Goal: Transaction & Acquisition: Obtain resource

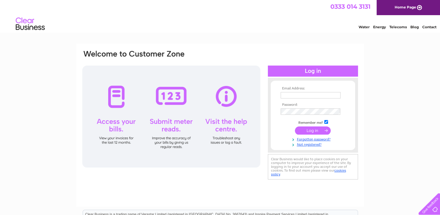
type input "williamslinda351@yahoo.com"
click at [312, 131] on input "submit" at bounding box center [313, 130] width 36 height 8
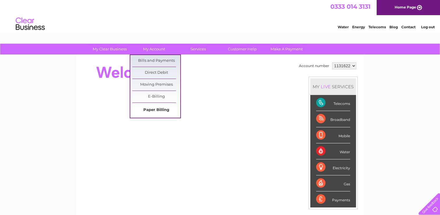
click at [154, 110] on link "Paper Billing" at bounding box center [156, 110] width 48 height 12
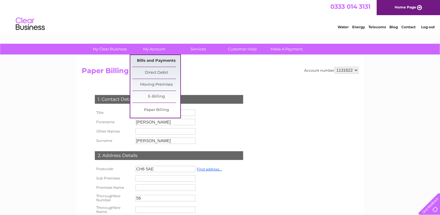
click at [151, 60] on link "Bills and Payments" at bounding box center [156, 61] width 48 height 12
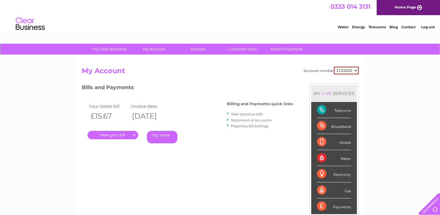
click at [246, 120] on link "Statement of Accounts" at bounding box center [251, 120] width 41 height 4
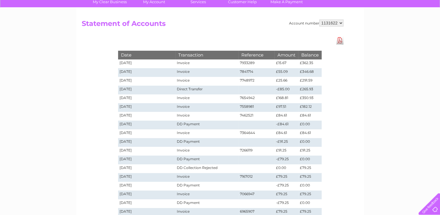
scroll to position [47, 0]
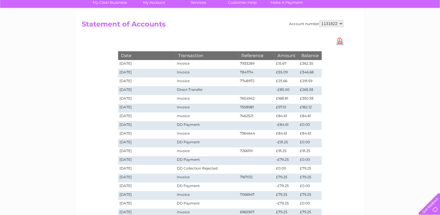
click at [340, 40] on link "Download Pdf" at bounding box center [339, 41] width 7 height 8
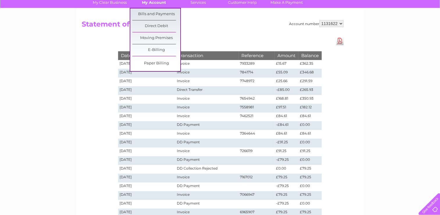
click at [160, 3] on link "My Account" at bounding box center [154, 2] width 48 height 11
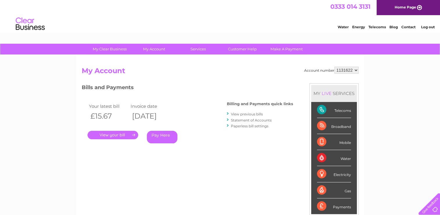
click at [244, 115] on link "View previous bills" at bounding box center [247, 114] width 32 height 4
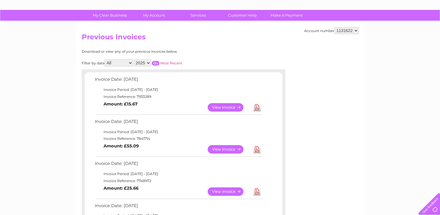
scroll to position [31, 0]
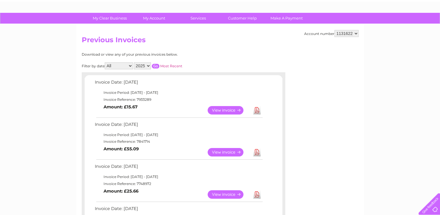
click at [129, 65] on select "All January February March April May June July August September October Novembe…" at bounding box center [119, 65] width 28 height 7
select select "12"
click at [105, 62] on select "All January February March April May June July August September October Novembe…" at bounding box center [119, 65] width 28 height 7
click at [148, 66] on select "2025 2024 2023 2022" at bounding box center [142, 65] width 17 height 7
select select "2024"
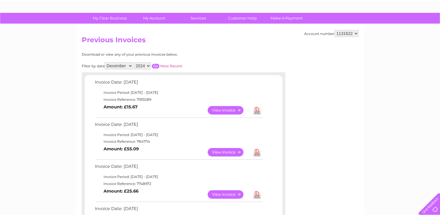
click at [134, 62] on select "2025 2024 2023 2022" at bounding box center [142, 65] width 17 height 7
click at [157, 64] on input "button" at bounding box center [156, 66] width 8 height 5
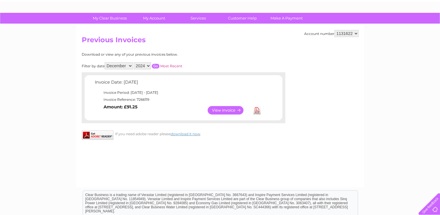
click at [130, 65] on select "All January February March April May June July August September October Novembe…" at bounding box center [119, 65] width 28 height 7
select select "1"
click at [105, 62] on select "All January February March April May June July August September October Novembe…" at bounding box center [119, 65] width 28 height 7
click at [148, 66] on select "2025 2024 2023 2022" at bounding box center [142, 65] width 17 height 7
select select "2023"
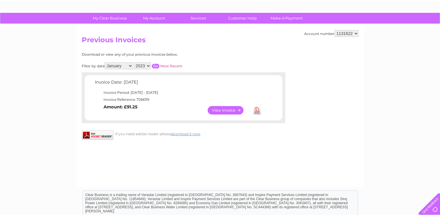
click at [134, 62] on select "2025 2024 2023 2022" at bounding box center [142, 65] width 17 height 7
click at [155, 66] on input "button" at bounding box center [156, 66] width 8 height 5
click at [131, 66] on select "All January February March April May June July August September October Novembe…" at bounding box center [119, 65] width 28 height 7
click at [105, 62] on select "All January February March April May June July August September October Novembe…" at bounding box center [119, 65] width 28 height 7
click at [156, 66] on input "button" at bounding box center [156, 66] width 8 height 5
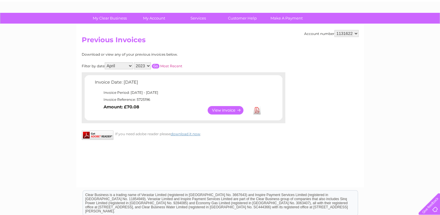
click at [131, 64] on select "All January February March April May June July August September October Novembe…" at bounding box center [119, 65] width 28 height 7
select select "1"
click at [105, 62] on select "All January February March April May June July August September October Novembe…" at bounding box center [119, 65] width 28 height 7
click at [149, 66] on select "2025 2024 2023 2022" at bounding box center [142, 65] width 17 height 7
select select "2024"
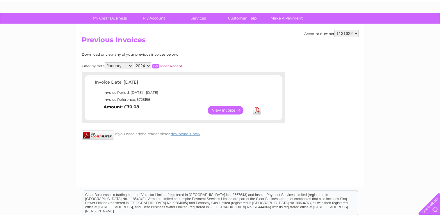
click at [134, 62] on select "2025 2024 2023 2022" at bounding box center [142, 65] width 17 height 7
click at [224, 109] on link "View" at bounding box center [229, 110] width 43 height 8
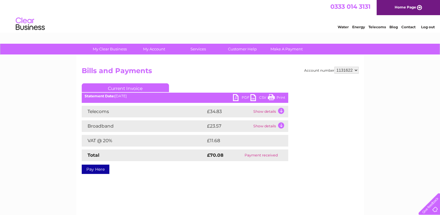
click at [271, 97] on link "Print" at bounding box center [276, 98] width 17 height 8
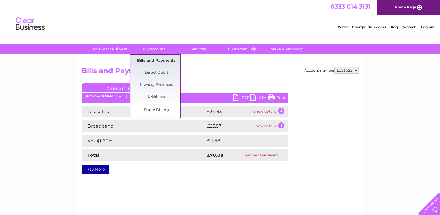
click at [156, 59] on link "Bills and Payments" at bounding box center [156, 61] width 48 height 12
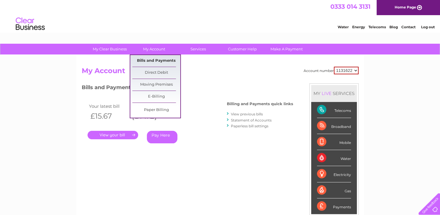
click at [155, 60] on link "Bills and Payments" at bounding box center [156, 61] width 48 height 12
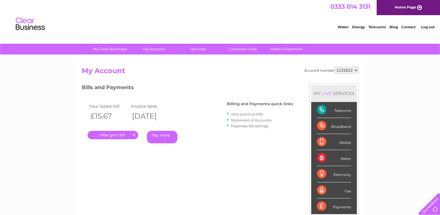
click at [240, 113] on link "View previous bills" at bounding box center [247, 114] width 32 height 4
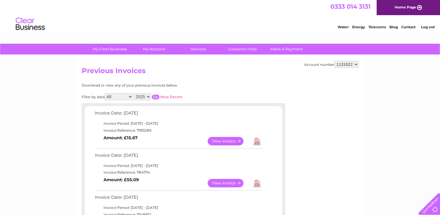
click at [355, 63] on select "1131622" at bounding box center [346, 64] width 24 height 7
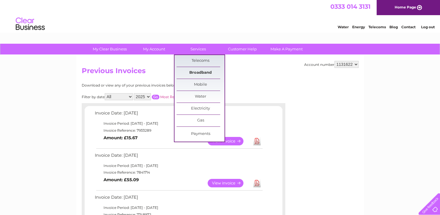
click at [197, 71] on link "Broadband" at bounding box center [200, 73] width 48 height 12
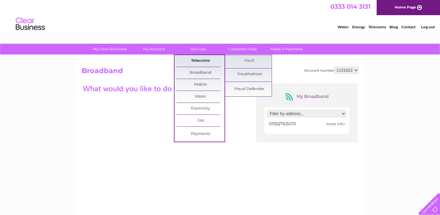
click at [199, 60] on link "Telecoms" at bounding box center [200, 61] width 48 height 12
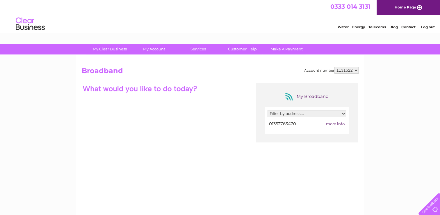
click at [343, 112] on select "Filter by address... 56 Church Street, Flint, Flint, Clwyd, CH6 5AE" at bounding box center [306, 113] width 78 height 7
select select "2326115"
click at [267, 110] on select "Filter by address... 56 Church Street, Flint, Flint, Clwyd, CH6 5AE" at bounding box center [306, 113] width 78 height 7
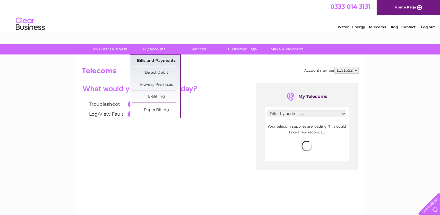
click at [150, 60] on link "Bills and Payments" at bounding box center [156, 61] width 48 height 12
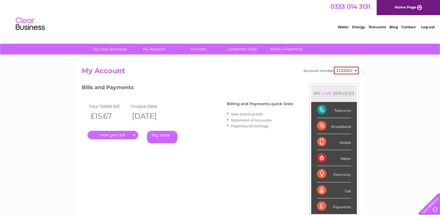
click at [238, 113] on link "View previous bills" at bounding box center [247, 114] width 32 height 4
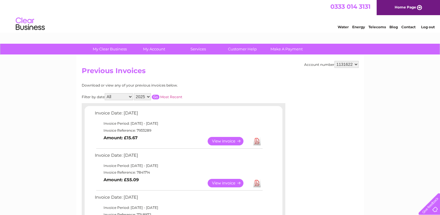
click at [130, 96] on select "All January February March April May June July August September October Novembe…" at bounding box center [119, 96] width 28 height 7
select select "1"
click at [105, 93] on select "All January February March April May June July August September October Novembe…" at bounding box center [119, 96] width 28 height 7
click at [148, 97] on select "2025 2024 2023 2022" at bounding box center [142, 96] width 17 height 7
select select "2024"
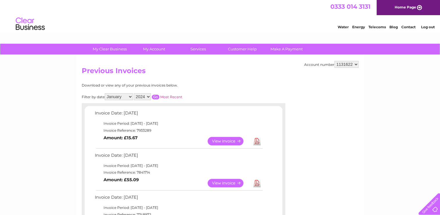
click at [134, 93] on select "2025 2024 2023 2022" at bounding box center [142, 96] width 17 height 7
click at [155, 96] on input "button" at bounding box center [156, 96] width 8 height 5
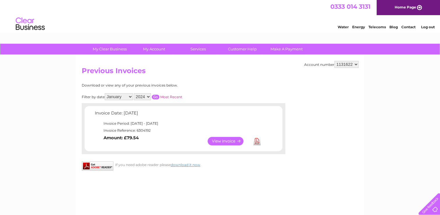
click at [231, 140] on link "View" at bounding box center [229, 141] width 43 height 8
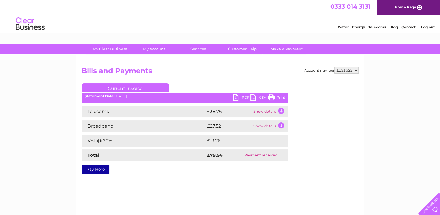
click at [280, 97] on link "Print" at bounding box center [276, 98] width 17 height 8
click at [280, 112] on td "Show details" at bounding box center [270, 112] width 36 height 12
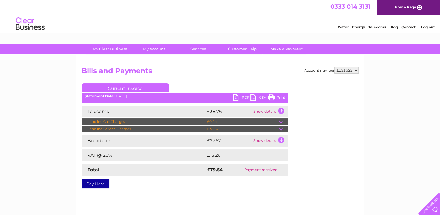
click at [280, 140] on td "Show details" at bounding box center [270, 141] width 36 height 12
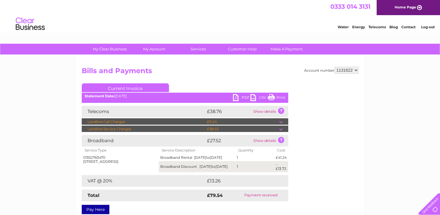
click at [278, 97] on link "Print" at bounding box center [276, 98] width 17 height 8
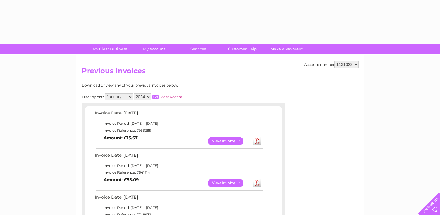
select select "1"
select select "2024"
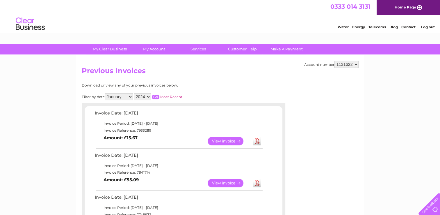
click at [130, 96] on select "All January February March April May June July August September October Novembe…" at bounding box center [119, 96] width 28 height 7
select select "2"
click at [105, 93] on select "All January February March April May June July August September October Novembe…" at bounding box center [119, 96] width 28 height 7
click at [157, 96] on input "button" at bounding box center [156, 96] width 8 height 5
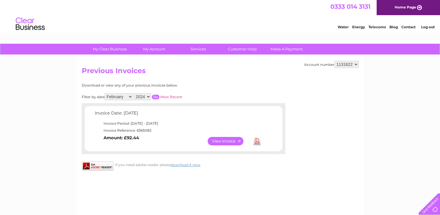
click at [225, 139] on link "View" at bounding box center [229, 141] width 43 height 8
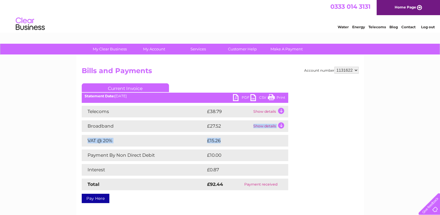
click at [280, 112] on div "Telecoms £38.79 Show details Landline Call Charges £0.27 Your call itemisation …" at bounding box center [185, 148] width 206 height 84
click at [280, 112] on td "Show details" at bounding box center [270, 112] width 36 height 12
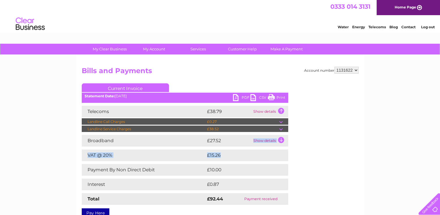
click at [281, 140] on td "Show details" at bounding box center [270, 141] width 36 height 12
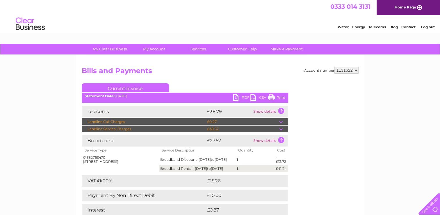
click at [280, 97] on link "Print" at bounding box center [276, 98] width 17 height 8
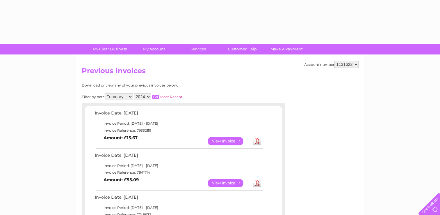
select select "2"
select select "2024"
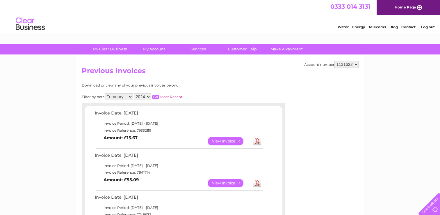
click at [131, 96] on select "All January February March April May June July August September October Novembe…" at bounding box center [119, 96] width 28 height 7
select select "3"
click at [105, 93] on select "All January February March April May June July August September October Novembe…" at bounding box center [119, 96] width 28 height 7
click at [156, 97] on input "button" at bounding box center [156, 96] width 8 height 5
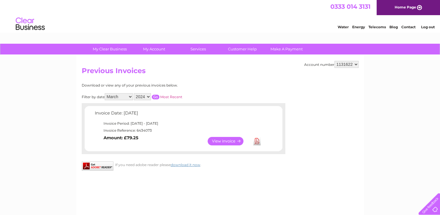
click at [229, 141] on link "View" at bounding box center [229, 141] width 43 height 8
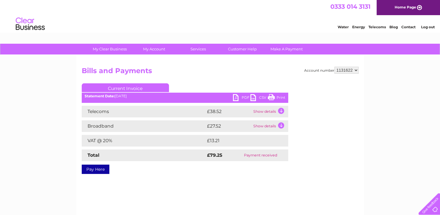
click at [281, 112] on td "Show details" at bounding box center [270, 112] width 36 height 12
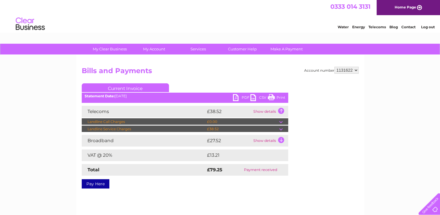
click at [281, 139] on td "Show details" at bounding box center [270, 141] width 36 height 12
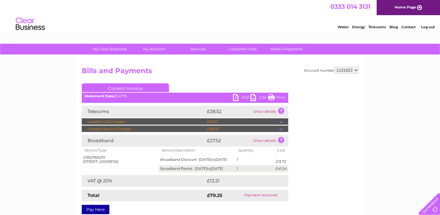
click at [279, 95] on link "Print" at bounding box center [276, 98] width 17 height 8
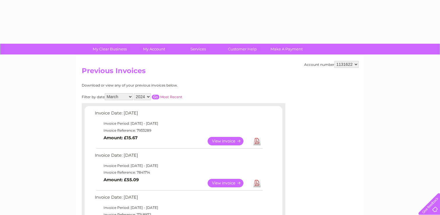
select select "3"
select select "2024"
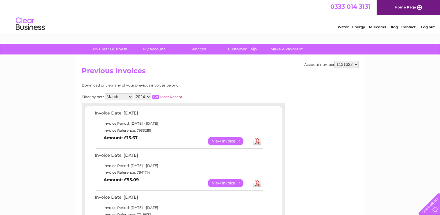
click at [131, 97] on select "All January February March April May June July August September October Novembe…" at bounding box center [119, 96] width 28 height 7
select select "4"
click at [105, 93] on select "All January February March April May June July August September October Novembe…" at bounding box center [119, 96] width 28 height 7
click at [155, 97] on input "button" at bounding box center [156, 96] width 8 height 5
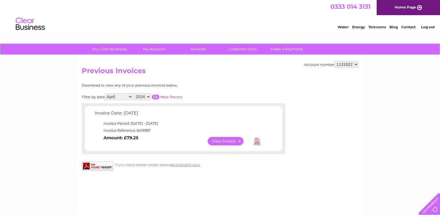
click at [222, 138] on link "View" at bounding box center [229, 141] width 43 height 8
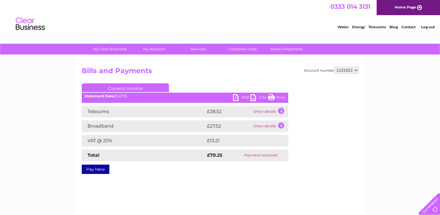
click at [280, 111] on td "Show details" at bounding box center [270, 112] width 36 height 12
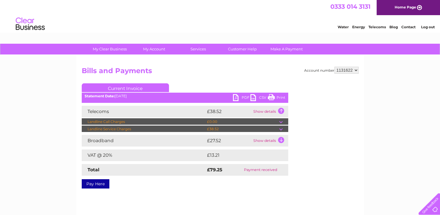
click at [281, 138] on td "Show details" at bounding box center [270, 141] width 36 height 12
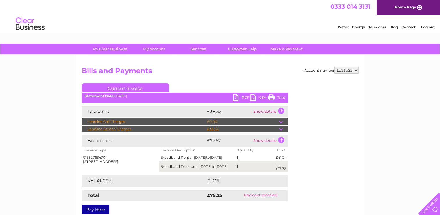
click at [281, 97] on link "Print" at bounding box center [276, 98] width 17 height 8
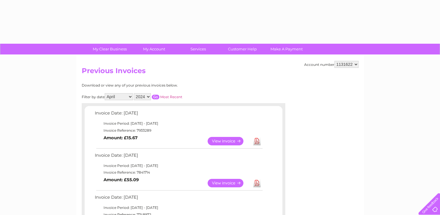
select select "4"
select select "2024"
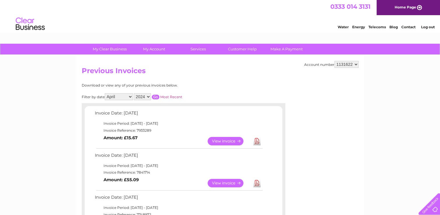
click at [130, 96] on select "All January February March April May June July August September October Novembe…" at bounding box center [119, 96] width 28 height 7
select select "5"
click at [105, 93] on select "All January February March April May June July August September October Novembe…" at bounding box center [119, 96] width 28 height 7
click at [148, 96] on select "2025 2024 2023 2022" at bounding box center [142, 96] width 17 height 7
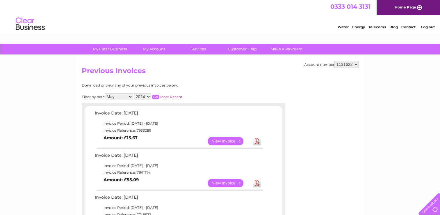
click at [157, 97] on input "button" at bounding box center [156, 96] width 8 height 5
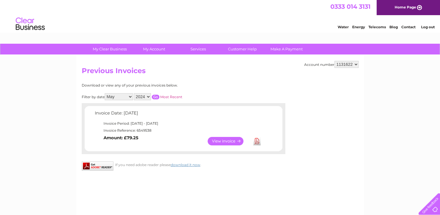
click at [224, 139] on link "View" at bounding box center [229, 141] width 43 height 8
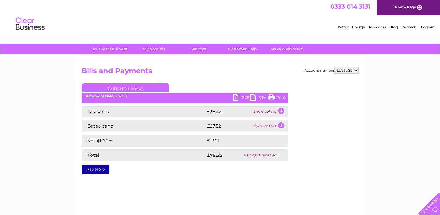
click at [281, 112] on td "Show details" at bounding box center [270, 112] width 36 height 12
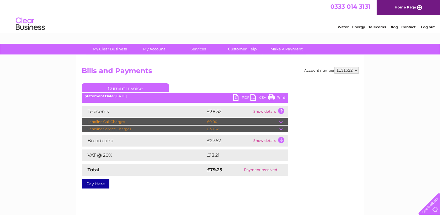
click at [280, 140] on td "Show details" at bounding box center [270, 141] width 36 height 12
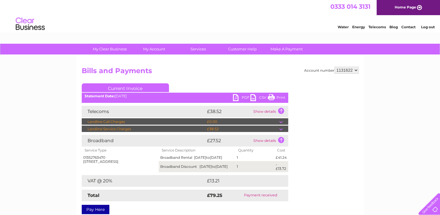
click at [278, 97] on link "Print" at bounding box center [276, 98] width 17 height 8
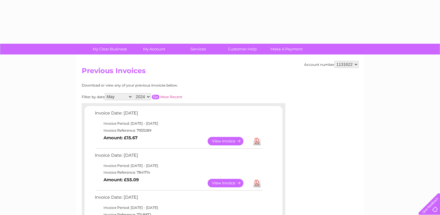
select select "5"
select select "2024"
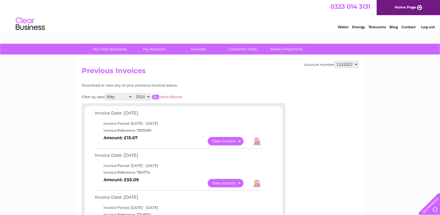
click at [129, 96] on select "All January February March April May June July August September October Novembe…" at bounding box center [119, 96] width 28 height 7
select select "6"
click at [105, 93] on select "All January February March April May June July August September October Novembe…" at bounding box center [119, 96] width 28 height 7
click at [155, 96] on input "button" at bounding box center [156, 96] width 8 height 5
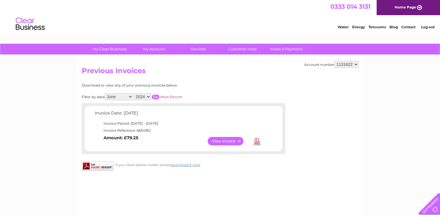
click at [219, 138] on link "View" at bounding box center [229, 141] width 43 height 8
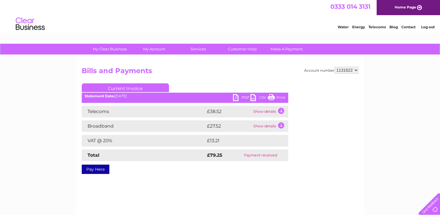
click at [280, 110] on td "Show details" at bounding box center [270, 112] width 36 height 12
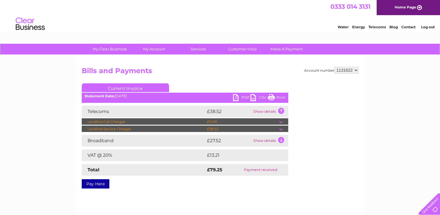
click at [280, 140] on td "Show details" at bounding box center [270, 141] width 36 height 12
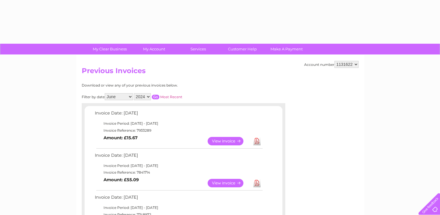
select select "6"
select select "2024"
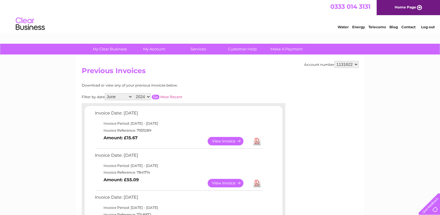
click at [155, 96] on input "button" at bounding box center [156, 96] width 8 height 5
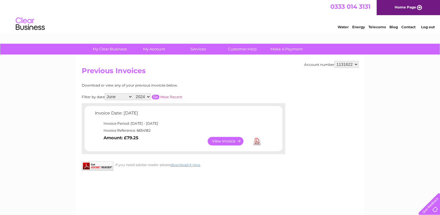
click at [223, 138] on link "View" at bounding box center [229, 141] width 43 height 8
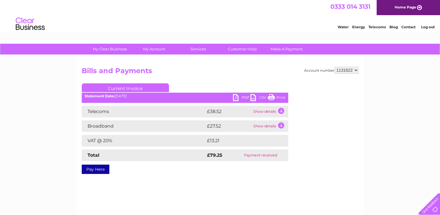
click at [280, 111] on td "Show details" at bounding box center [270, 112] width 36 height 12
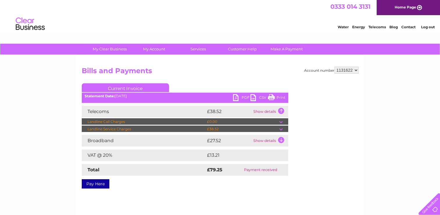
click at [280, 139] on td "Show details" at bounding box center [270, 141] width 36 height 12
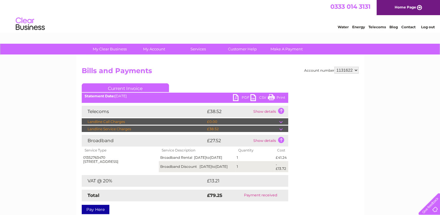
click at [280, 98] on link "Print" at bounding box center [276, 98] width 17 height 8
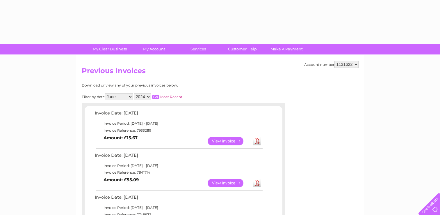
select select "6"
select select "2024"
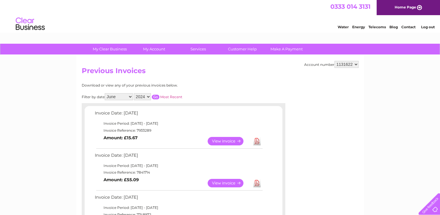
click at [131, 97] on select "All January February March April May June July August September October Novembe…" at bounding box center [119, 96] width 28 height 7
select select "7"
click at [105, 93] on select "All January February March April May June July August September October Novembe…" at bounding box center [119, 96] width 28 height 7
click at [156, 96] on input "button" at bounding box center [156, 96] width 8 height 5
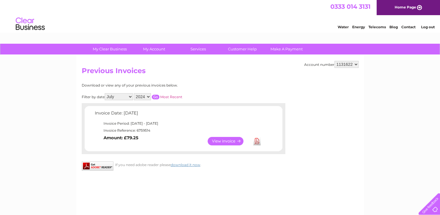
click at [226, 140] on link "View" at bounding box center [229, 141] width 43 height 8
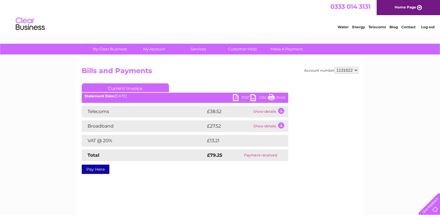
click at [280, 112] on td "Show details" at bounding box center [270, 112] width 36 height 12
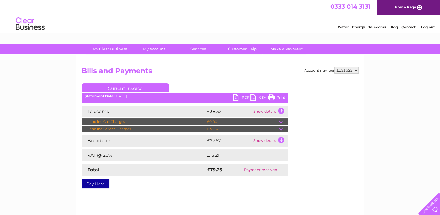
click at [280, 139] on td "Show details" at bounding box center [270, 141] width 36 height 12
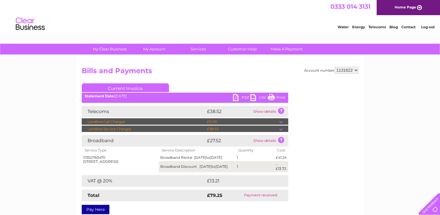
click at [279, 98] on link "Print" at bounding box center [276, 98] width 17 height 8
click at [25, 53] on div "My Clear Business Login Details My Details My Preferences Link Account My Accou…" at bounding box center [220, 49] width 440 height 11
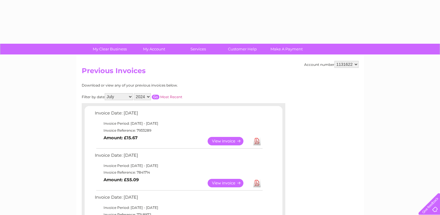
select select "7"
select select "2024"
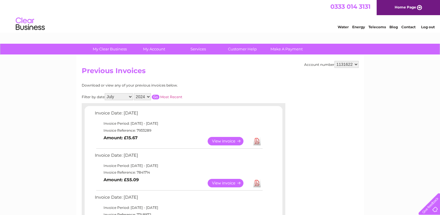
click at [130, 96] on select "All January February March April May June July August September October Novembe…" at bounding box center [119, 96] width 28 height 7
select select "8"
click at [105, 93] on select "All January February March April May June July August September October Novembe…" at bounding box center [119, 96] width 28 height 7
click at [154, 96] on input "button" at bounding box center [156, 96] width 8 height 5
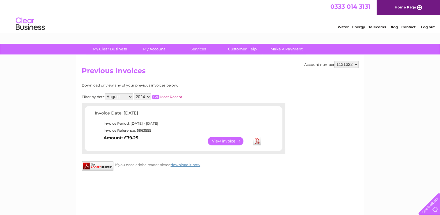
click at [234, 144] on link "View" at bounding box center [229, 141] width 43 height 8
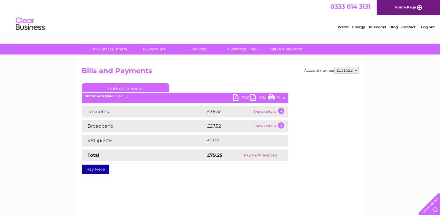
click at [281, 111] on td "Show details" at bounding box center [270, 112] width 36 height 12
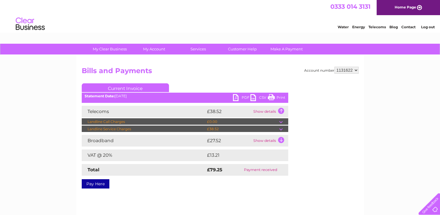
click at [280, 140] on td "Show details" at bounding box center [270, 141] width 36 height 12
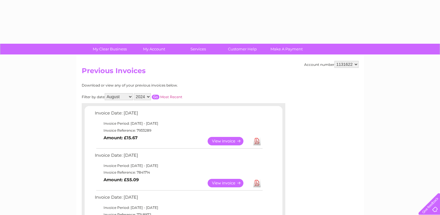
select select "8"
select select "2024"
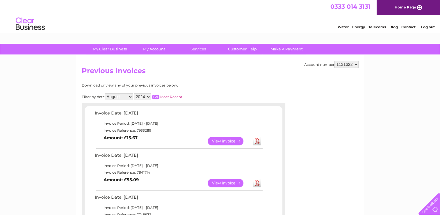
click at [158, 97] on input "button" at bounding box center [156, 96] width 8 height 5
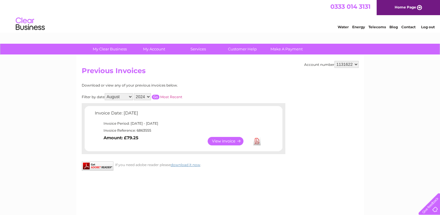
click at [228, 140] on link "View" at bounding box center [229, 141] width 43 height 8
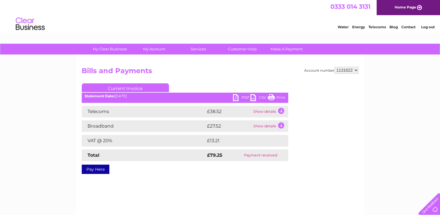
click at [280, 110] on td "Show details" at bounding box center [270, 112] width 36 height 12
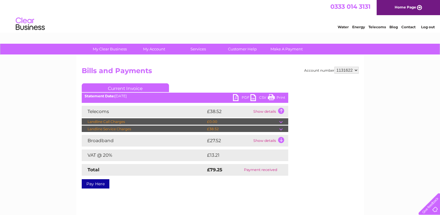
click at [280, 139] on td "Show details" at bounding box center [270, 141] width 36 height 12
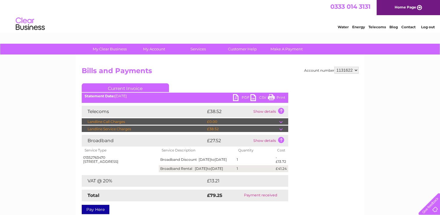
click at [281, 97] on link "Print" at bounding box center [276, 98] width 17 height 8
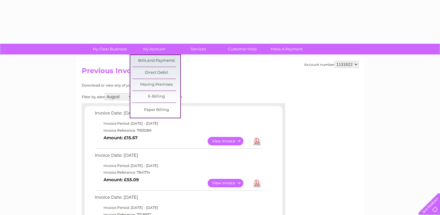
select select "8"
select select "2024"
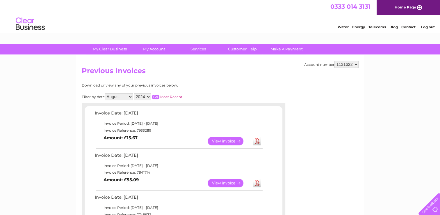
click at [130, 96] on select "All January February March April May June July August September October Novembe…" at bounding box center [119, 96] width 28 height 7
select select "9"
click at [105, 93] on select "All January February March April May June July August September October Novembe…" at bounding box center [119, 96] width 28 height 7
click at [155, 96] on input "button" at bounding box center [156, 96] width 8 height 5
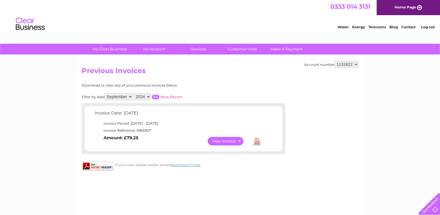
click at [228, 142] on link "View" at bounding box center [229, 141] width 43 height 8
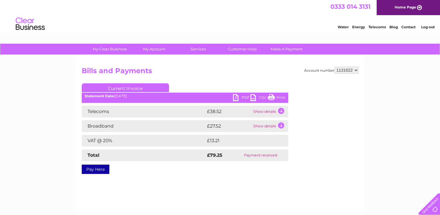
click at [279, 115] on td "Show details" at bounding box center [270, 112] width 36 height 12
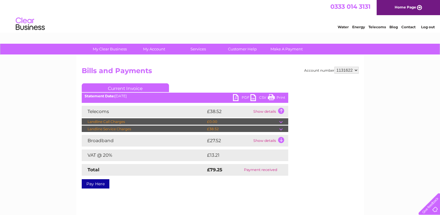
click at [280, 111] on td "Show details" at bounding box center [270, 112] width 36 height 12
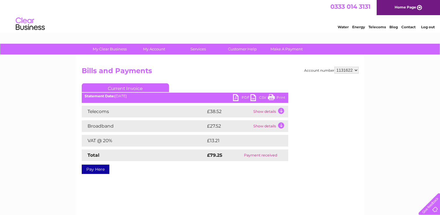
click at [280, 126] on td "Show details" at bounding box center [270, 126] width 36 height 12
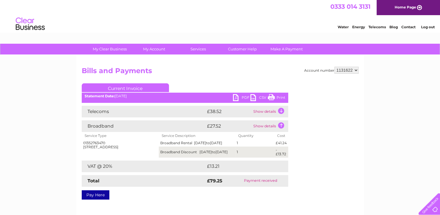
click at [282, 98] on link "Print" at bounding box center [276, 98] width 17 height 8
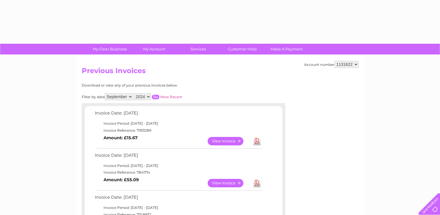
select select "9"
select select "2024"
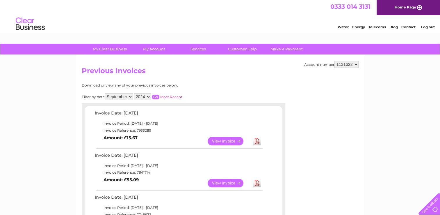
click at [131, 96] on select "All January February March April May June July August September October Novembe…" at bounding box center [119, 96] width 28 height 7
select select "10"
click at [105, 93] on select "All January February March April May June July August September October Novembe…" at bounding box center [119, 96] width 28 height 7
click at [156, 97] on input "button" at bounding box center [156, 96] width 8 height 5
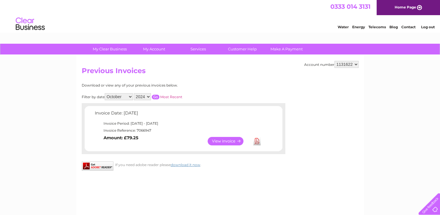
click at [231, 142] on link "View" at bounding box center [229, 141] width 43 height 8
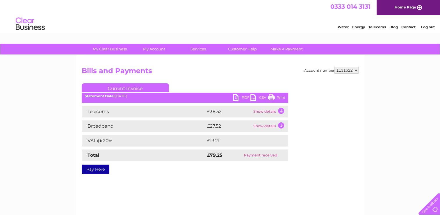
click at [280, 111] on td "Show details" at bounding box center [270, 112] width 36 height 12
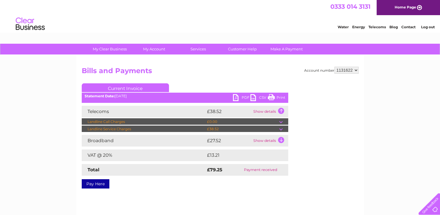
click at [280, 139] on td "Show details" at bounding box center [270, 141] width 36 height 12
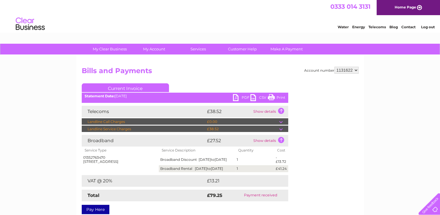
click at [279, 97] on link "Print" at bounding box center [276, 98] width 17 height 8
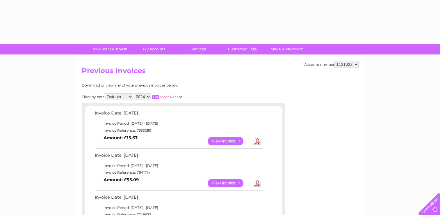
select select "10"
select select "2024"
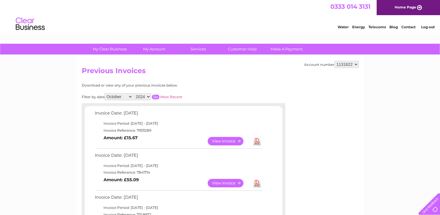
click at [131, 96] on select "All January February March April May June July August September October Novembe…" at bounding box center [119, 96] width 28 height 7
select select "11"
click at [105, 93] on select "All January February March April May June July August September October Novembe…" at bounding box center [119, 96] width 28 height 7
click at [156, 96] on input "button" at bounding box center [156, 96] width 8 height 5
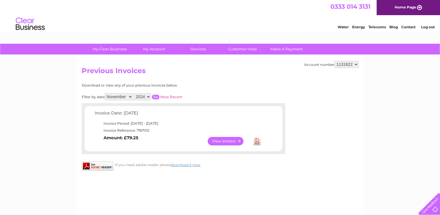
click at [234, 141] on link "View" at bounding box center [229, 141] width 43 height 8
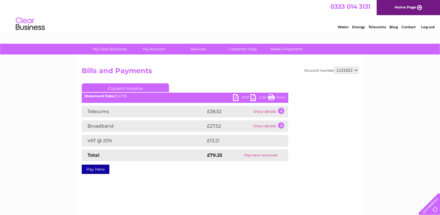
click at [281, 110] on td "Show details" at bounding box center [270, 112] width 36 height 12
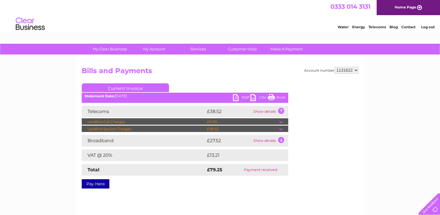
click at [280, 140] on td "Show details" at bounding box center [270, 141] width 36 height 12
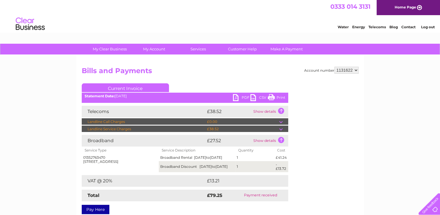
click at [279, 97] on link "Print" at bounding box center [276, 98] width 17 height 8
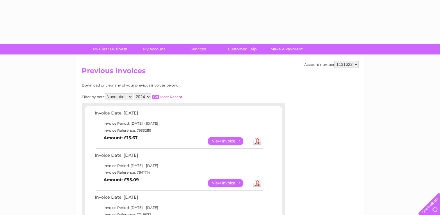
select select "11"
select select "2024"
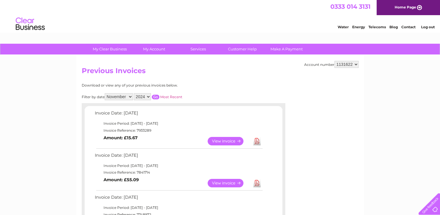
click at [130, 97] on select "All January February March April May June July August September October Novembe…" at bounding box center [119, 96] width 28 height 7
select select "12"
click at [105, 93] on select "All January February March April May June July August September October Novembe…" at bounding box center [119, 96] width 28 height 7
click at [156, 96] on input "button" at bounding box center [156, 96] width 8 height 5
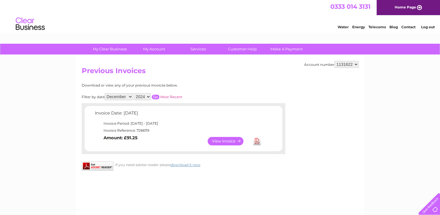
click at [231, 142] on link "View" at bounding box center [229, 141] width 43 height 8
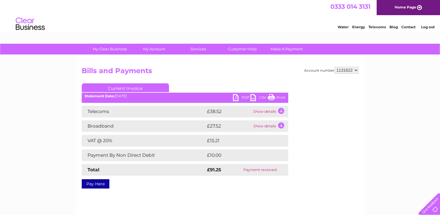
click at [280, 97] on link "Print" at bounding box center [276, 98] width 17 height 8
click at [280, 110] on td "Show details" at bounding box center [270, 112] width 36 height 12
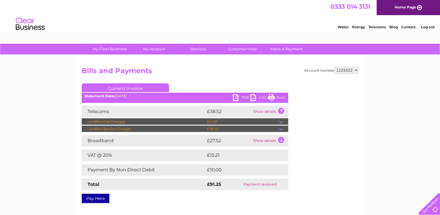
click at [280, 140] on td "Show details" at bounding box center [270, 141] width 36 height 12
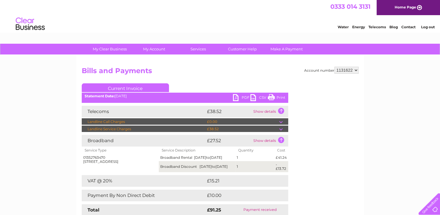
click at [281, 96] on link "Print" at bounding box center [276, 98] width 17 height 8
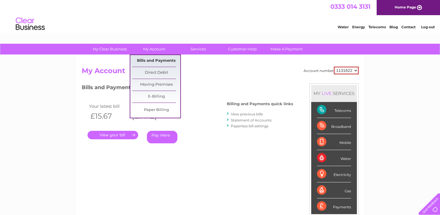
click at [157, 60] on link "Bills and Payments" at bounding box center [156, 61] width 48 height 12
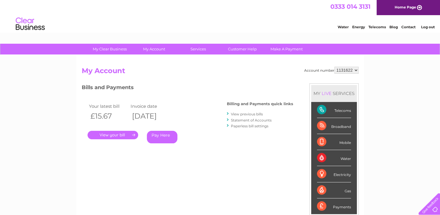
click at [248, 114] on link "View previous bills" at bounding box center [247, 114] width 32 height 4
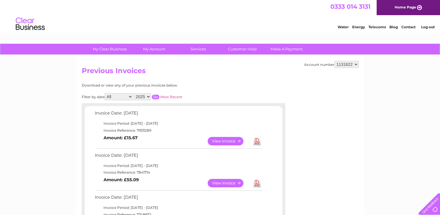
click at [130, 97] on select "All January February March April May June July August September October Novembe…" at bounding box center [119, 96] width 28 height 7
select select "1"
click at [105, 93] on select "All January February March April May June July August September October Novembe…" at bounding box center [119, 96] width 28 height 7
click at [156, 96] on input "button" at bounding box center [156, 96] width 8 height 5
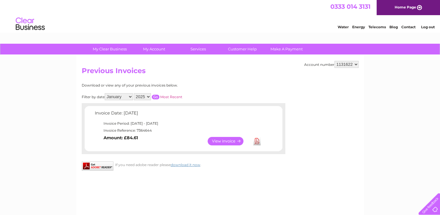
click at [225, 139] on link "View" at bounding box center [229, 141] width 43 height 8
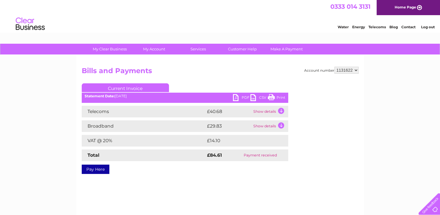
click at [281, 111] on td "Show details" at bounding box center [270, 112] width 36 height 12
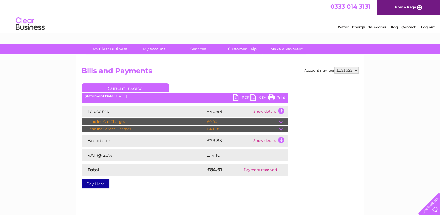
click at [282, 138] on td "Show details" at bounding box center [270, 141] width 36 height 12
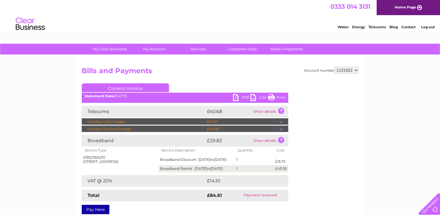
click at [280, 96] on link "Print" at bounding box center [276, 98] width 17 height 8
click at [166, 60] on div "Account number 1131622 Bills and Payments Current Invoice PDF CSV Print" at bounding box center [220, 136] width 288 height 163
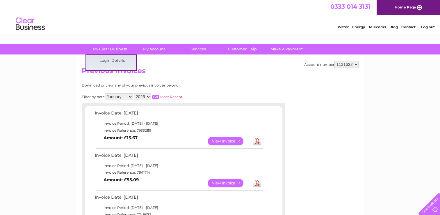
click at [131, 97] on select "All January February March April May June July August September October Novembe…" at bounding box center [119, 96] width 28 height 7
select select "2"
click at [105, 93] on select "All January February March April May June July August September October Novembe…" at bounding box center [119, 96] width 28 height 7
click at [156, 96] on input "button" at bounding box center [156, 96] width 8 height 5
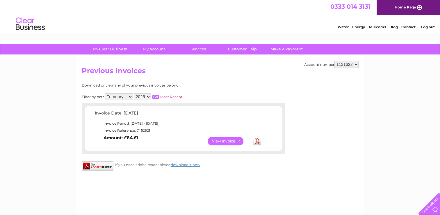
click at [226, 140] on link "View" at bounding box center [229, 141] width 43 height 8
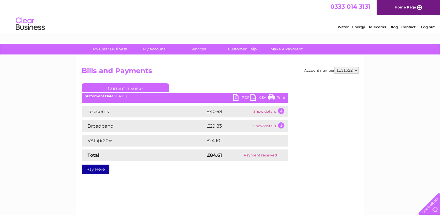
click at [280, 112] on td "Show details" at bounding box center [270, 112] width 36 height 12
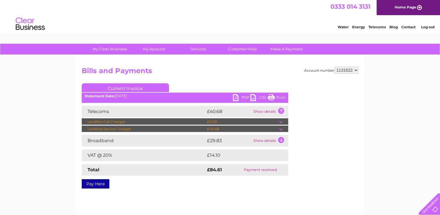
click at [281, 140] on td "Show details" at bounding box center [270, 141] width 36 height 12
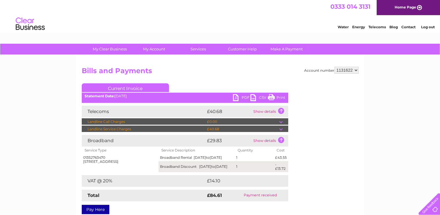
click at [281, 98] on link "Print" at bounding box center [276, 98] width 17 height 8
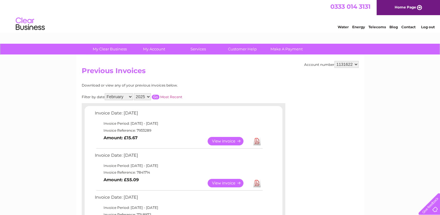
click at [131, 96] on select "All January February March April May June July August September October Novembe…" at bounding box center [119, 96] width 28 height 7
select select "3"
click at [105, 93] on select "All January February March April May June July August September October Novembe…" at bounding box center [119, 96] width 28 height 7
click at [155, 97] on input "button" at bounding box center [156, 96] width 8 height 5
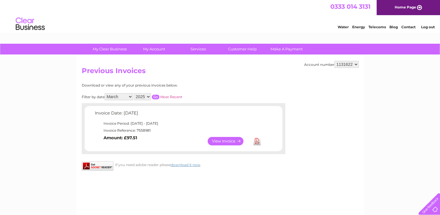
click at [219, 142] on link "View" at bounding box center [229, 141] width 43 height 8
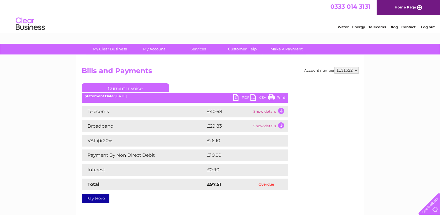
click at [280, 110] on td "Show details" at bounding box center [270, 112] width 36 height 12
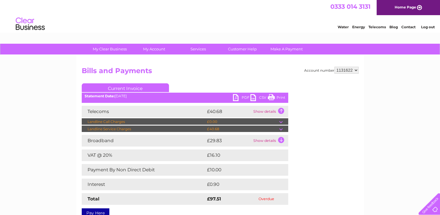
click at [281, 139] on td "Show details" at bounding box center [270, 141] width 36 height 12
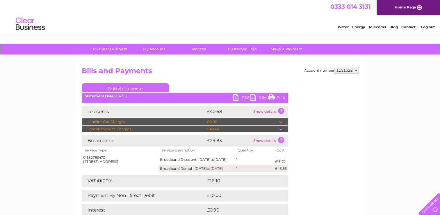
click at [281, 98] on link "Print" at bounding box center [276, 98] width 17 height 8
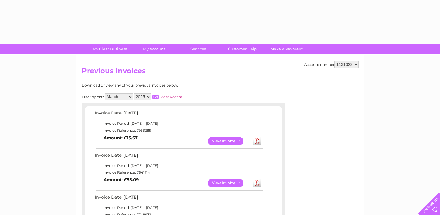
select select "3"
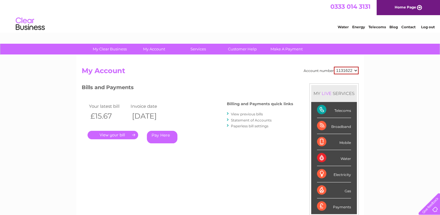
click at [242, 114] on link "View previous bills" at bounding box center [247, 114] width 32 height 4
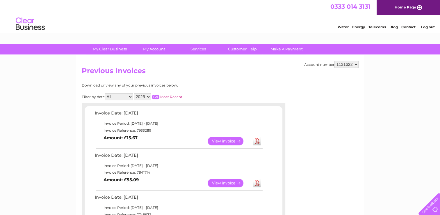
click at [131, 96] on select "All January February March April May June July August September October Novembe…" at bounding box center [119, 96] width 28 height 7
select select "4"
click at [105, 93] on select "All January February March April May June July August September October Novembe…" at bounding box center [119, 96] width 28 height 7
click at [156, 97] on input "button" at bounding box center [156, 96] width 8 height 5
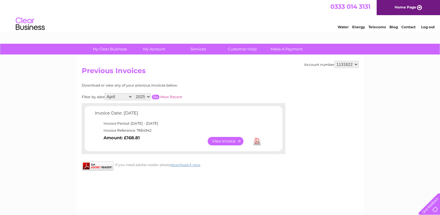
click at [220, 140] on link "View" at bounding box center [229, 141] width 43 height 8
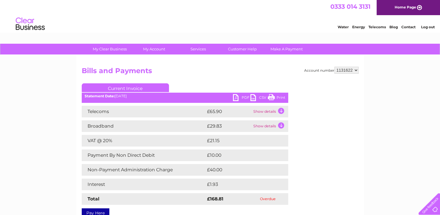
click at [277, 111] on td "Show details" at bounding box center [270, 112] width 36 height 12
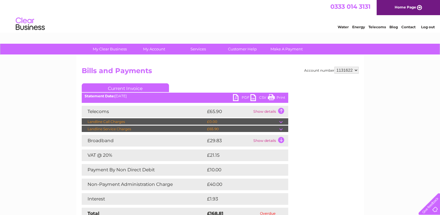
click at [279, 138] on td "Show details" at bounding box center [270, 141] width 36 height 12
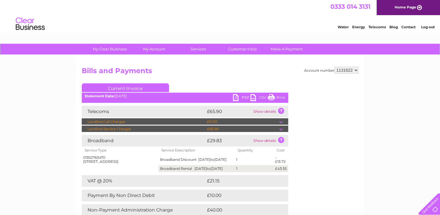
click at [280, 97] on link "Print" at bounding box center [276, 98] width 17 height 8
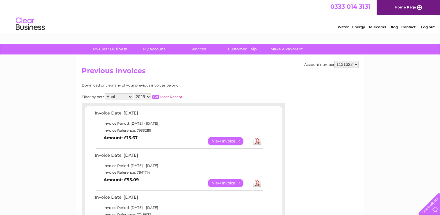
click at [130, 96] on select "All January February March April May June July August September October Novembe…" at bounding box center [119, 96] width 28 height 7
select select "5"
click at [105, 93] on select "All January February March April May June July August September October Novembe…" at bounding box center [119, 96] width 28 height 7
click at [155, 96] on input "button" at bounding box center [156, 96] width 8 height 5
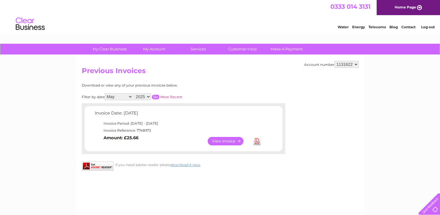
click at [224, 140] on link "View" at bounding box center [229, 141] width 43 height 8
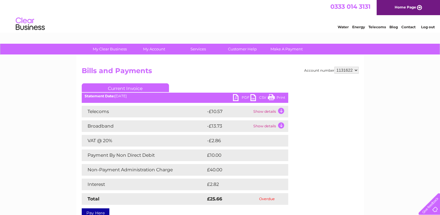
click at [281, 112] on td "Show details" at bounding box center [270, 112] width 36 height 12
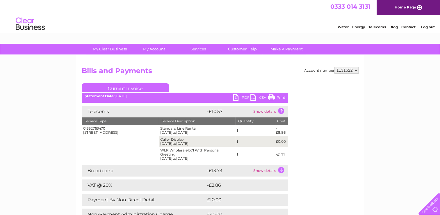
click at [281, 156] on td "-£1.71" at bounding box center [281, 154] width 14 height 15
click at [282, 167] on td "Show details" at bounding box center [270, 171] width 36 height 12
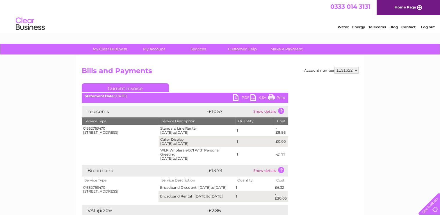
click at [281, 96] on link "Print" at bounding box center [276, 98] width 17 height 8
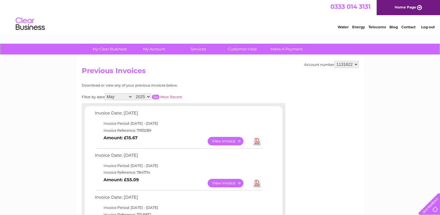
click at [130, 97] on select "All January February March April May June July August September October Novembe…" at bounding box center [119, 96] width 28 height 7
select select "6"
click at [105, 93] on select "All January February March April May June July August September October Novembe…" at bounding box center [119, 96] width 28 height 7
click at [155, 97] on input "button" at bounding box center [156, 96] width 8 height 5
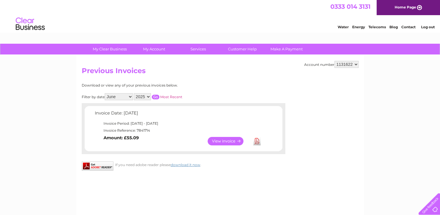
click at [220, 139] on link "View" at bounding box center [229, 141] width 43 height 8
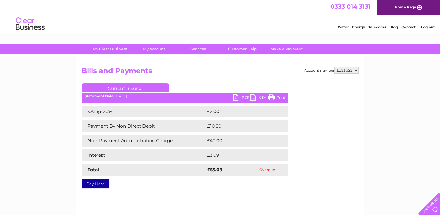
click at [278, 98] on link "Print" at bounding box center [276, 98] width 17 height 8
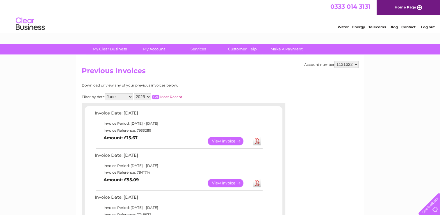
click at [131, 95] on select "All January February March April May June July August September October Novembe…" at bounding box center [119, 96] width 28 height 7
select select "7"
click at [105, 93] on select "All January February March April May June July August September October Novembe…" at bounding box center [119, 96] width 28 height 7
click at [157, 97] on input "button" at bounding box center [156, 96] width 8 height 5
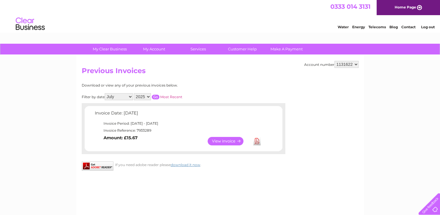
click at [228, 143] on link "View" at bounding box center [229, 141] width 43 height 8
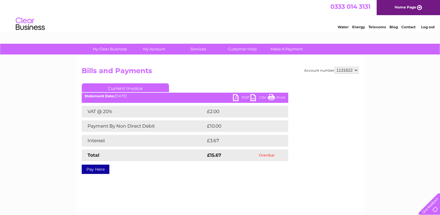
click at [278, 98] on link "Print" at bounding box center [276, 98] width 17 height 8
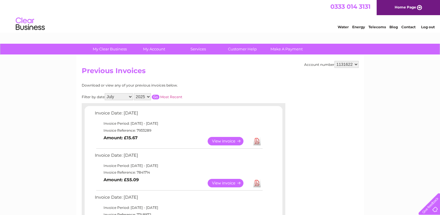
click at [131, 96] on select "All January February March April May June July August September October Novembe…" at bounding box center [119, 96] width 28 height 7
select select "8"
click at [105, 93] on select "All January February March April May June July August September October Novembe…" at bounding box center [119, 96] width 28 height 7
click at [156, 94] on input "button" at bounding box center [156, 96] width 8 height 5
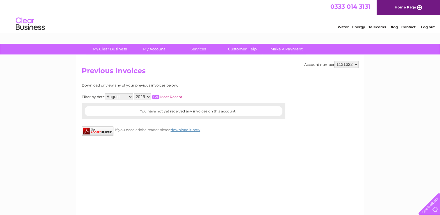
click at [185, 80] on div "Account number 1131622 Previous Invoices Download or view any of your previous …" at bounding box center [220, 136] width 288 height 163
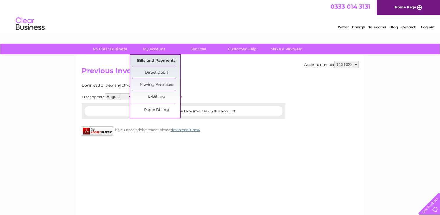
click at [152, 60] on link "Bills and Payments" at bounding box center [156, 61] width 48 height 12
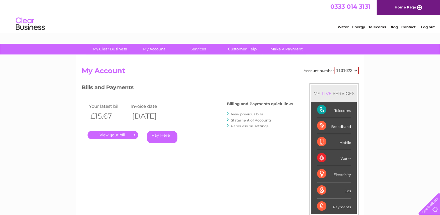
click at [353, 21] on div "Water Energy Telecoms Blog Contact Log out" at bounding box center [383, 25] width 114 height 12
click at [429, 26] on link "Log out" at bounding box center [428, 27] width 14 height 4
